Goal: Communication & Community: Answer question/provide support

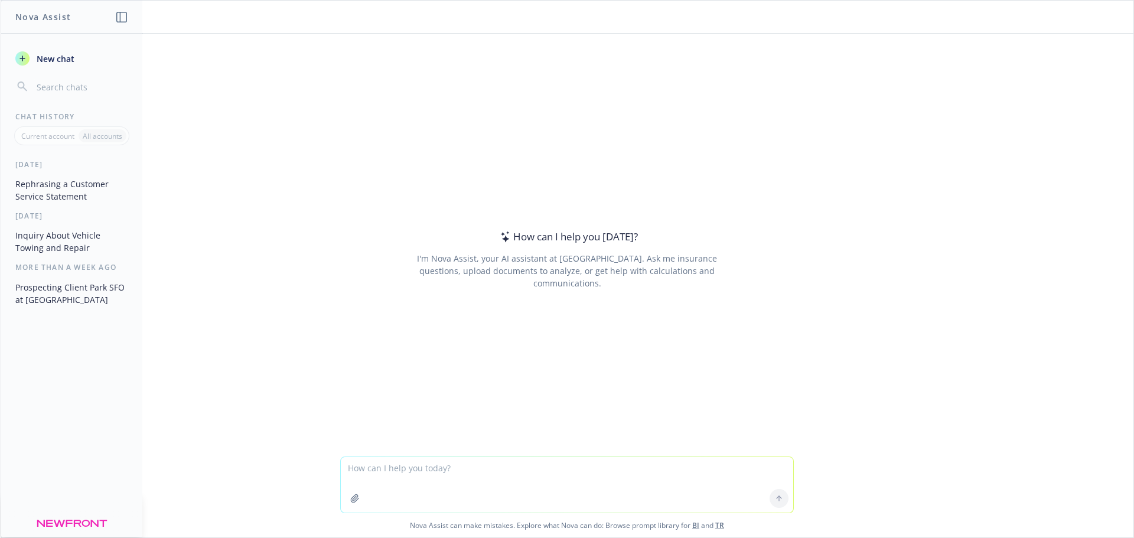
click at [399, 467] on textarea at bounding box center [567, 485] width 452 height 56
type textarea "please rephrase:"
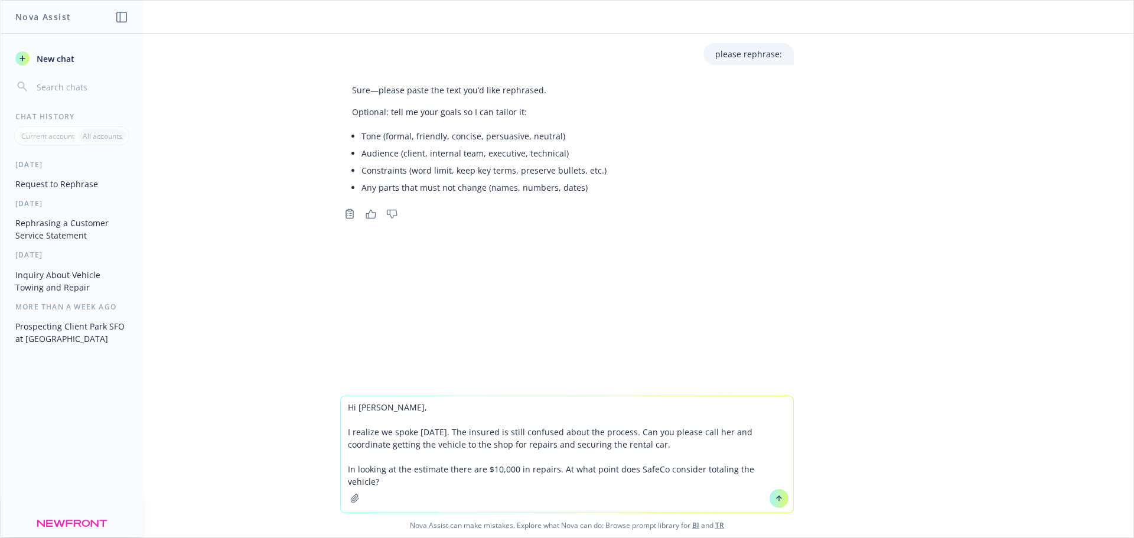
type textarea "Hi [PERSON_NAME], I realize we spoke [DATE]. The insured is still confused abou…"
click at [775, 497] on icon at bounding box center [779, 498] width 8 height 8
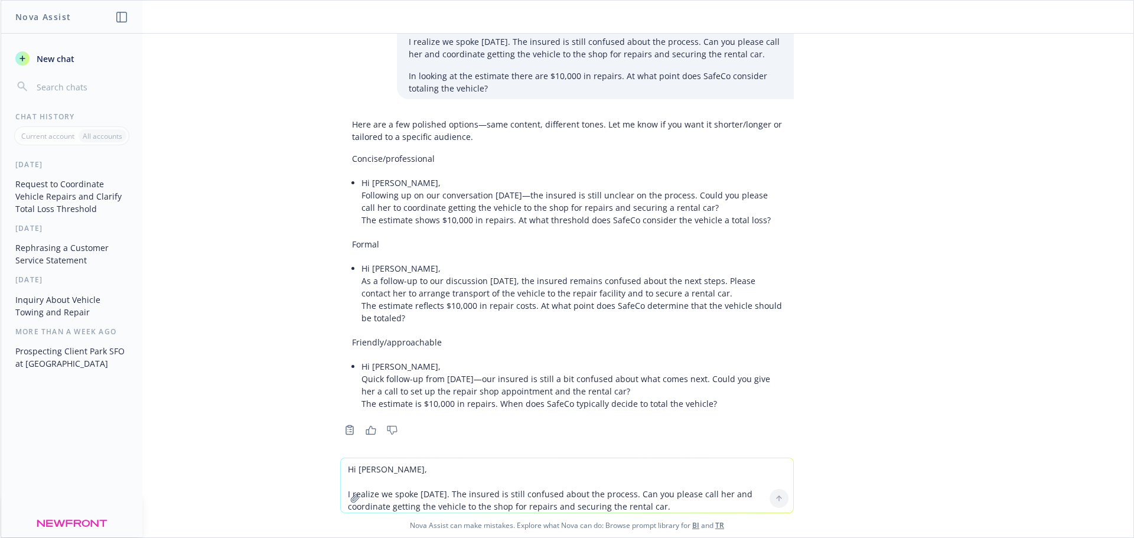
scroll to position [236, 0]
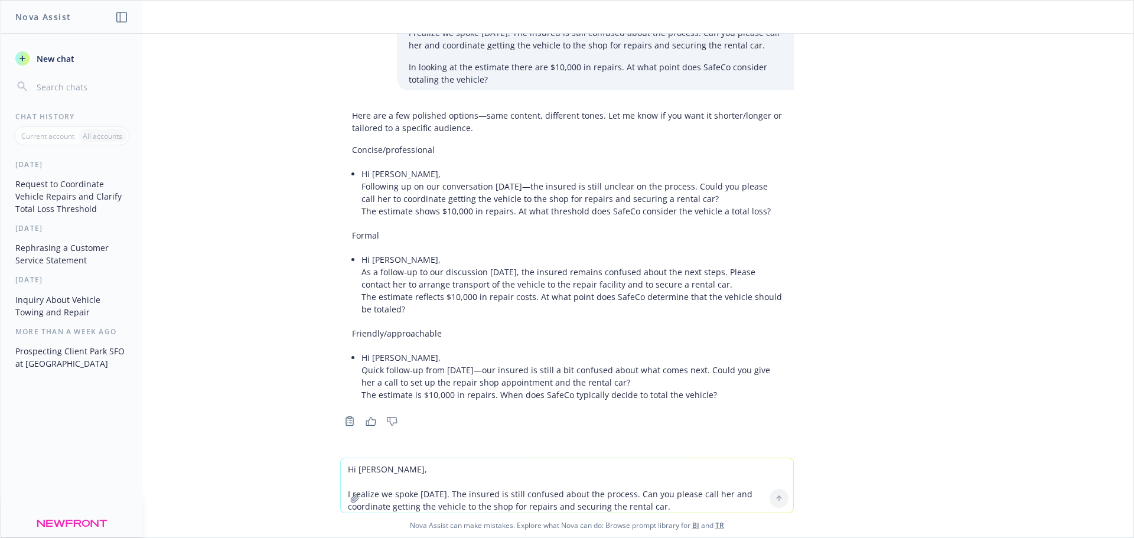
click at [454, 471] on textarea "Hi [PERSON_NAME], I realize we spoke [DATE]. The insured is still confused abou…" at bounding box center [567, 485] width 452 height 54
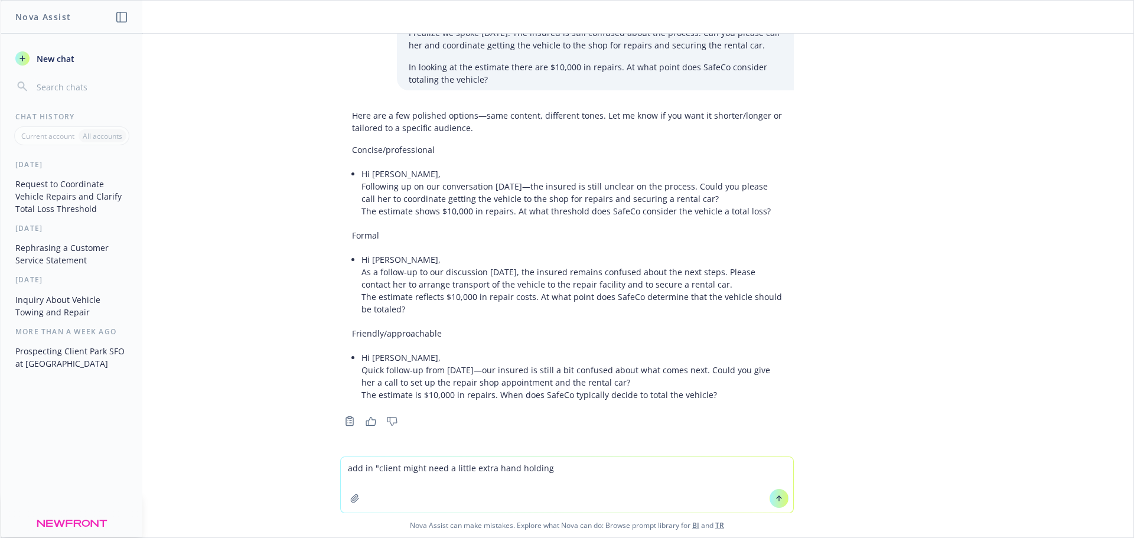
type textarea "add in "client might need a little extra hand holding""
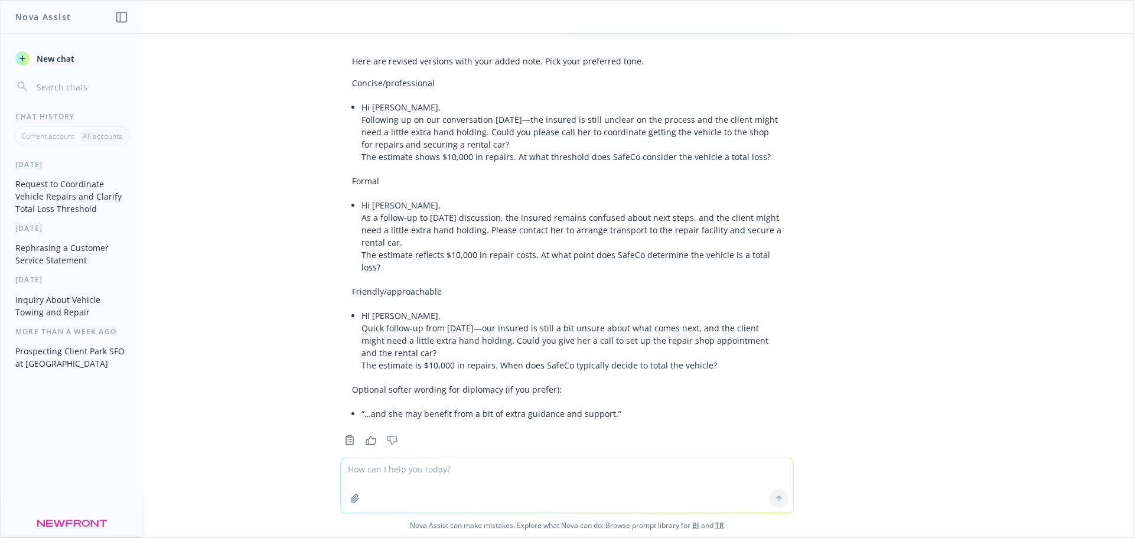
scroll to position [672, 0]
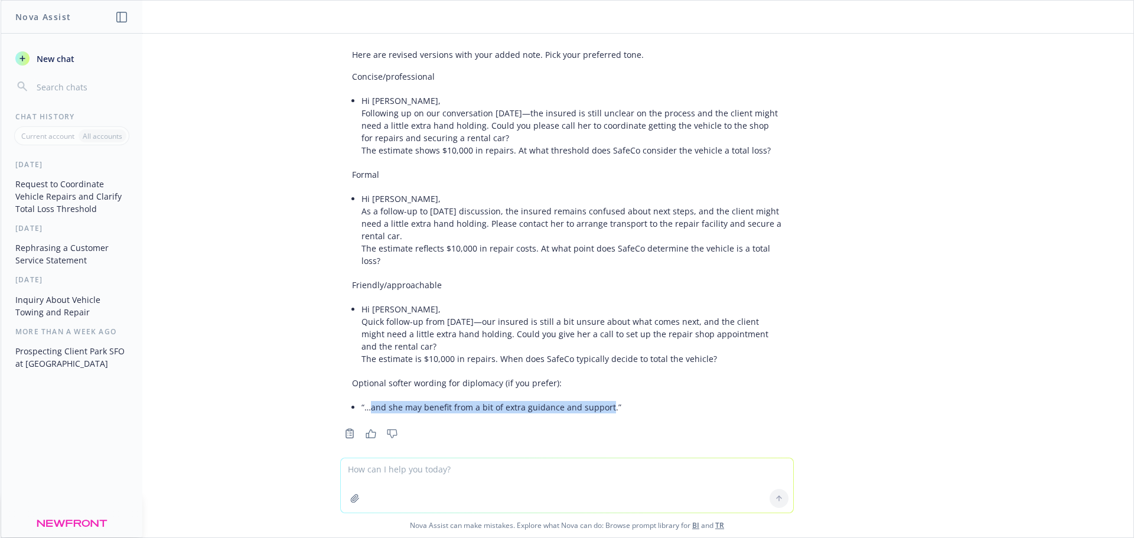
drag, startPoint x: 598, startPoint y: 396, endPoint x: 363, endPoint y: 399, distance: 235.7
click at [363, 399] on li "“…and she may benefit from a bit of extra guidance and support.”" at bounding box center [571, 407] width 421 height 17
copy li "and she may benefit from a bit of extra guidance and support"
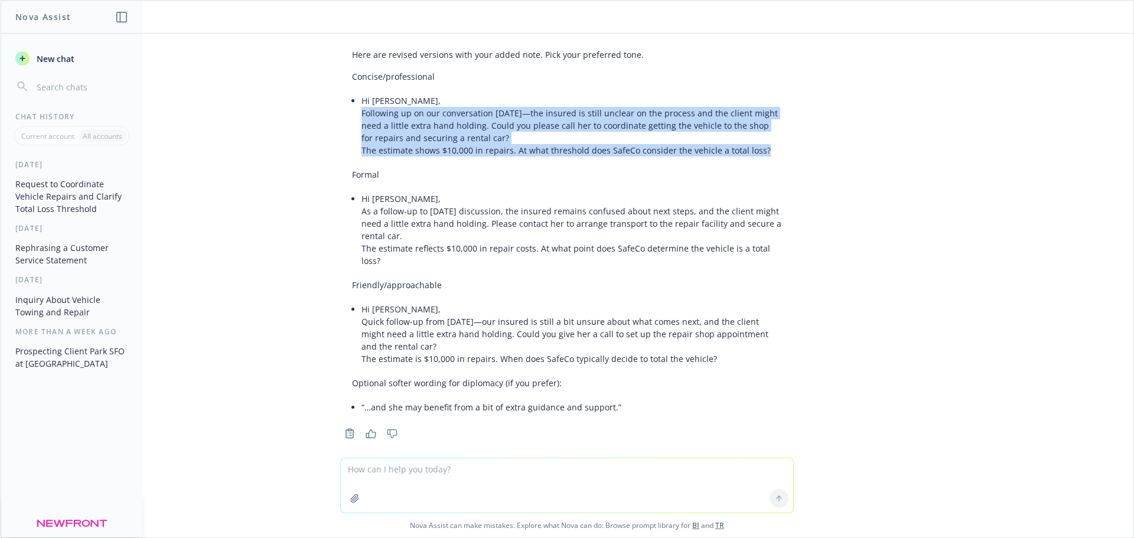
drag, startPoint x: 750, startPoint y: 151, endPoint x: 353, endPoint y: 115, distance: 398.5
click at [361, 115] on li "Hi [PERSON_NAME], Following up on our conversation [DATE]—the insured is still …" at bounding box center [571, 125] width 421 height 67
copy li "Following up on our conversation [DATE]—the insured is still unclear on the pro…"
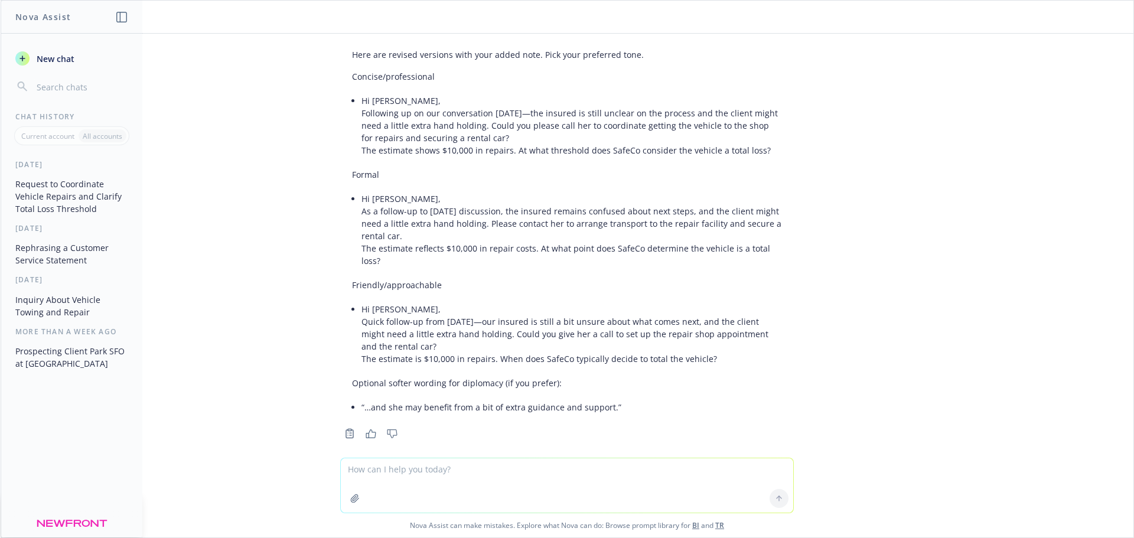
click at [869, 273] on div "please rephrase: Sure—please paste the text you’d like rephrased. Optional: tel…" at bounding box center [567, 246] width 1133 height 424
